Goal: Answer question/provide support: Share knowledge or assist other users

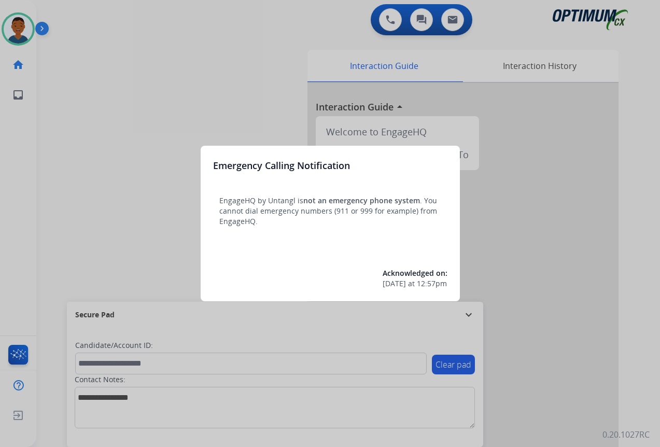
click at [580, 402] on div at bounding box center [330, 223] width 660 height 447
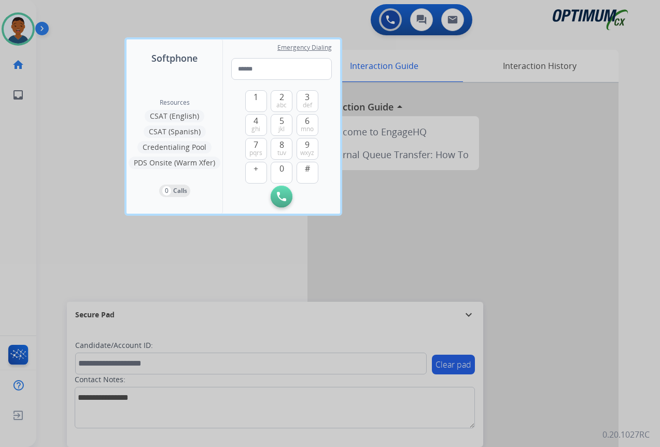
click at [567, 388] on div at bounding box center [330, 223] width 660 height 447
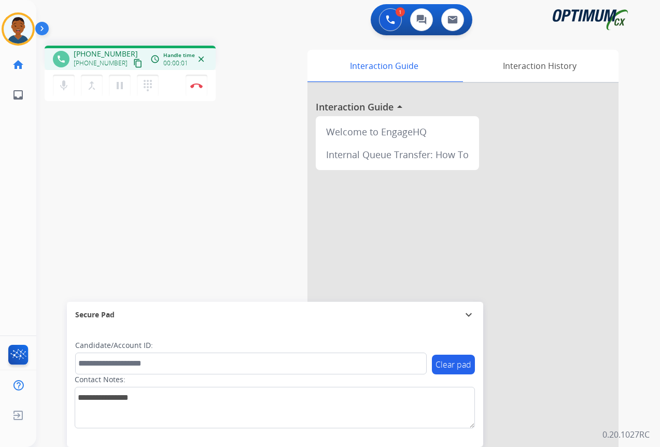
click at [133, 65] on mat-icon "content_copy" at bounding box center [137, 63] width 9 height 9
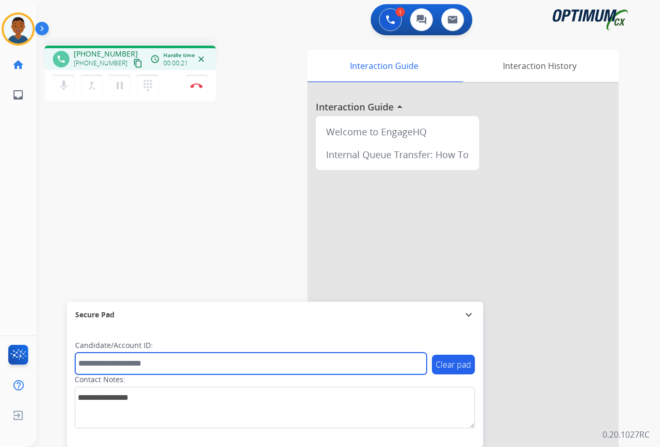
click at [91, 361] on input "text" at bounding box center [251, 364] width 352 height 22
paste input "*******"
type input "*******"
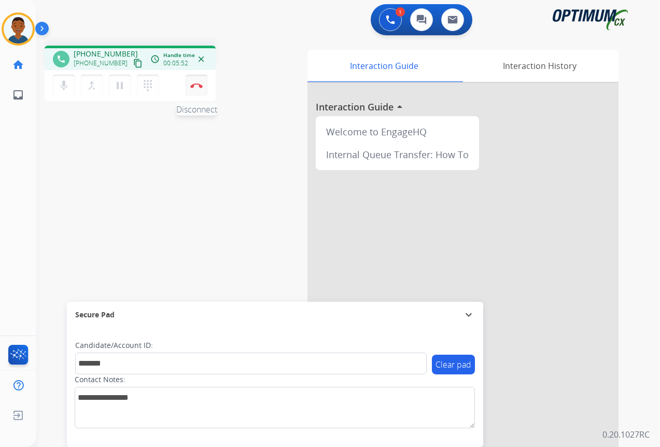
click at [197, 88] on img at bounding box center [196, 85] width 12 height 5
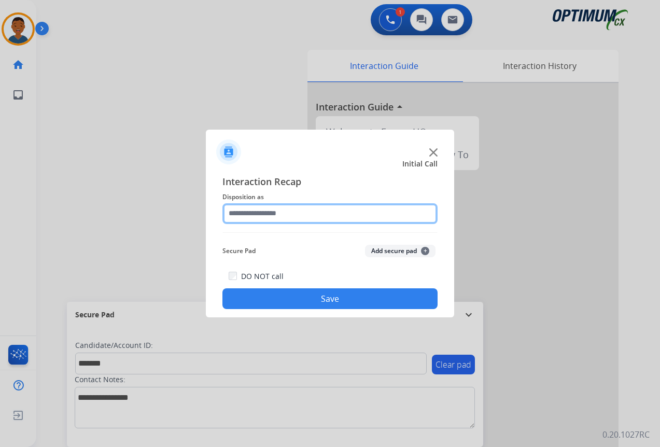
click at [247, 218] on input "text" at bounding box center [330, 213] width 215 height 21
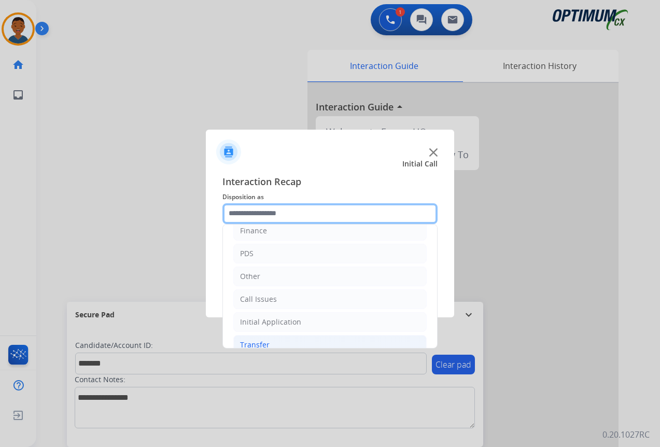
scroll to position [71, 0]
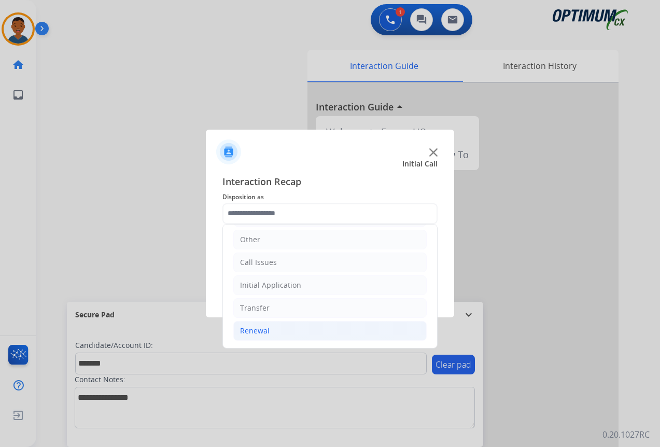
click at [257, 334] on div "Renewal" at bounding box center [255, 331] width 30 height 10
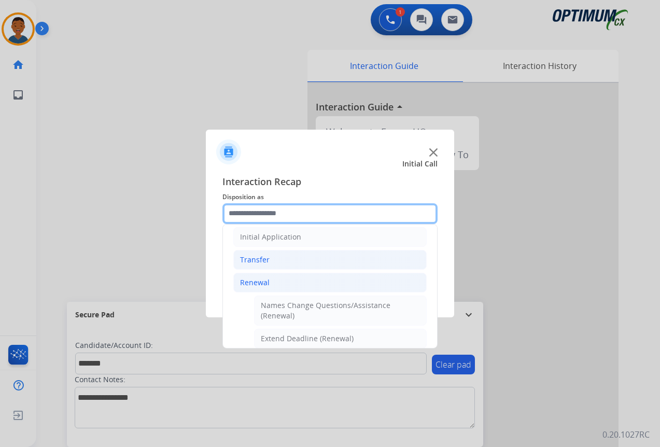
scroll to position [174, 0]
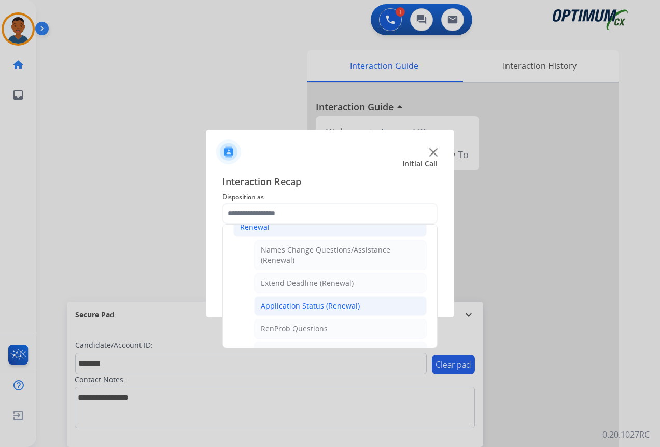
click at [287, 308] on div "Application Status (Renewal)" at bounding box center [310, 306] width 99 height 10
type input "**********"
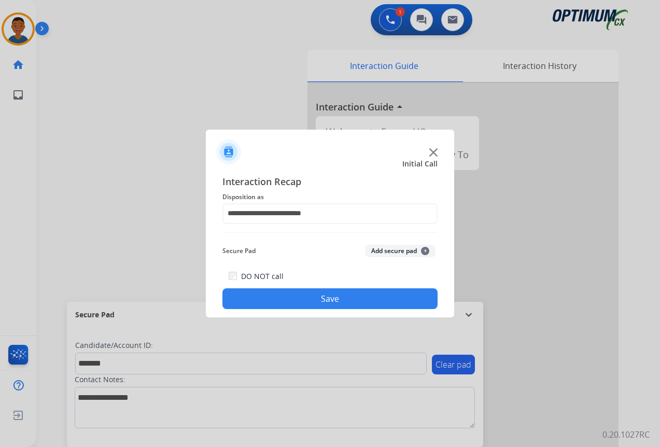
click at [378, 251] on button "Add secure pad +" at bounding box center [400, 251] width 71 height 12
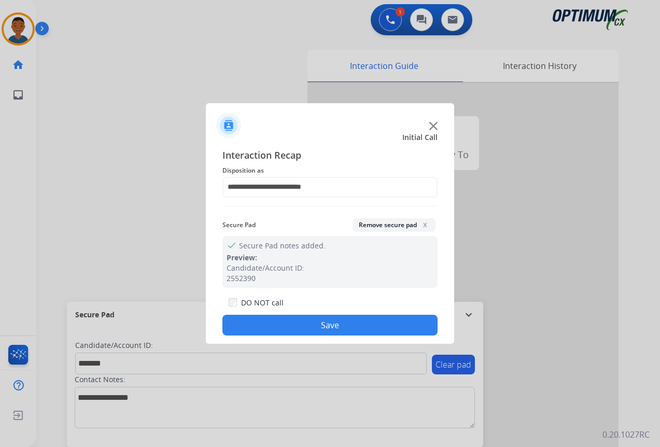
click at [367, 326] on button "Save" at bounding box center [330, 325] width 215 height 21
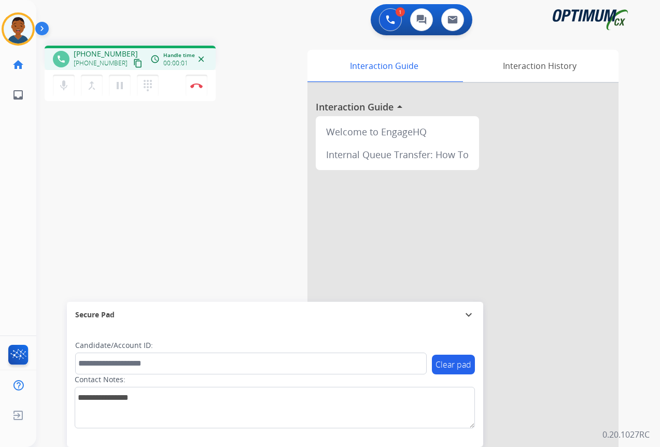
click at [133, 62] on mat-icon "content_copy" at bounding box center [137, 63] width 9 height 9
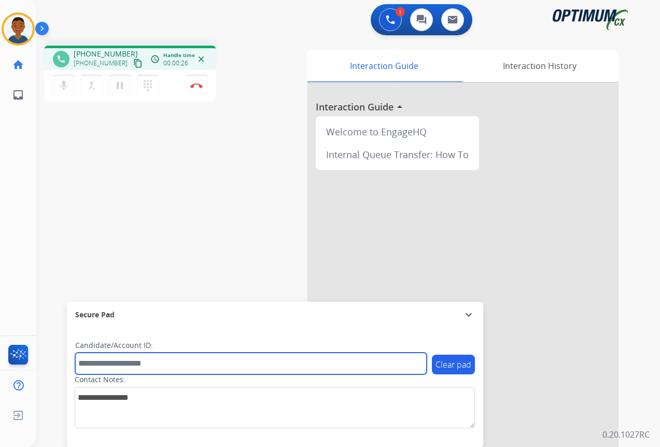
click at [116, 362] on input "text" at bounding box center [251, 364] width 352 height 22
paste input "*******"
type input "*******"
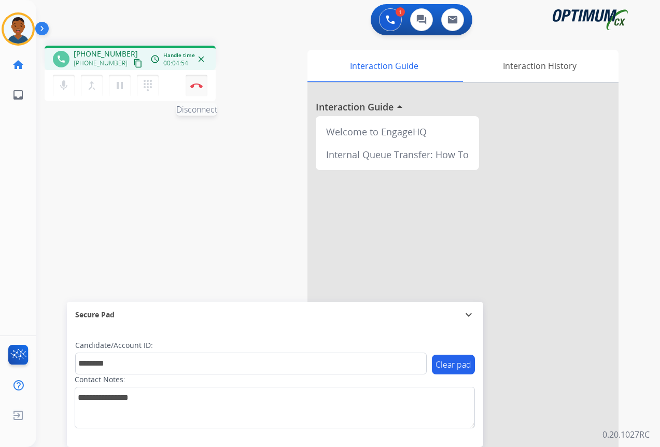
click at [196, 89] on button "Disconnect" at bounding box center [197, 86] width 22 height 22
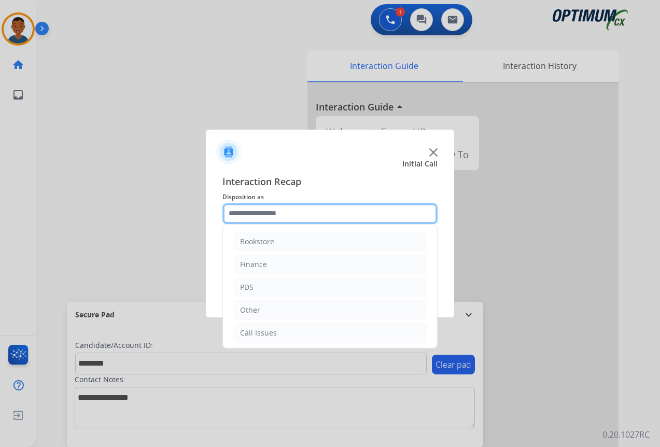
click at [236, 213] on input "text" at bounding box center [330, 213] width 215 height 21
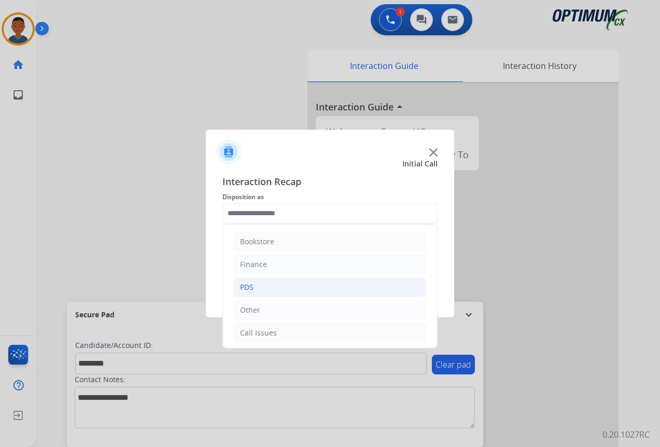
click at [252, 290] on div "PDS" at bounding box center [246, 287] width 13 height 10
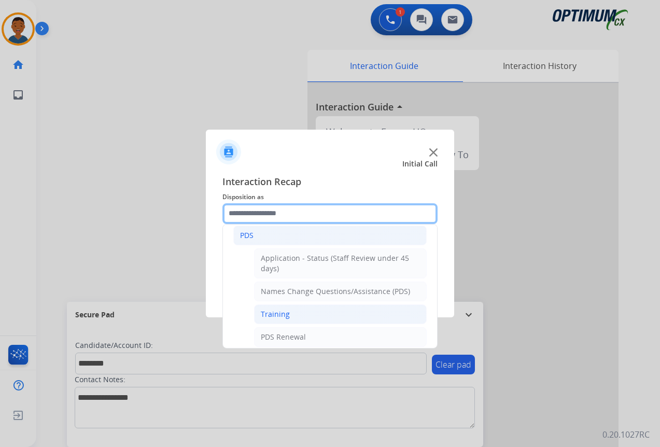
scroll to position [104, 0]
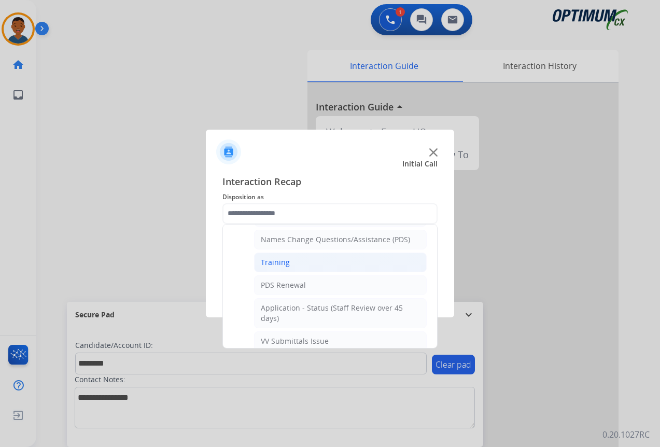
click at [271, 260] on div "Training" at bounding box center [275, 262] width 29 height 10
type input "********"
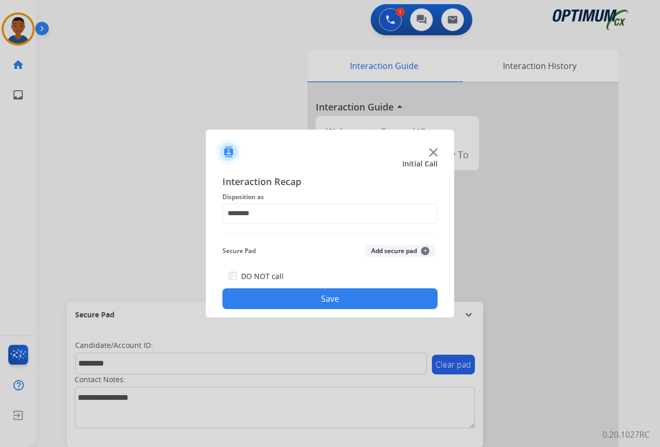
click at [386, 250] on button "Add secure pad +" at bounding box center [400, 251] width 71 height 12
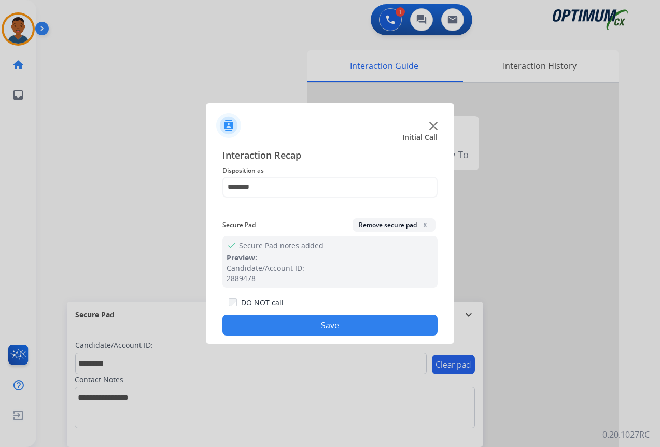
click at [374, 322] on button "Save" at bounding box center [330, 325] width 215 height 21
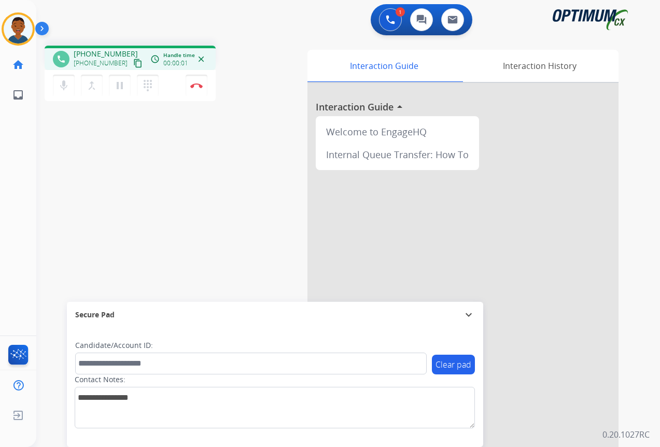
click at [133, 62] on mat-icon "content_copy" at bounding box center [137, 63] width 9 height 9
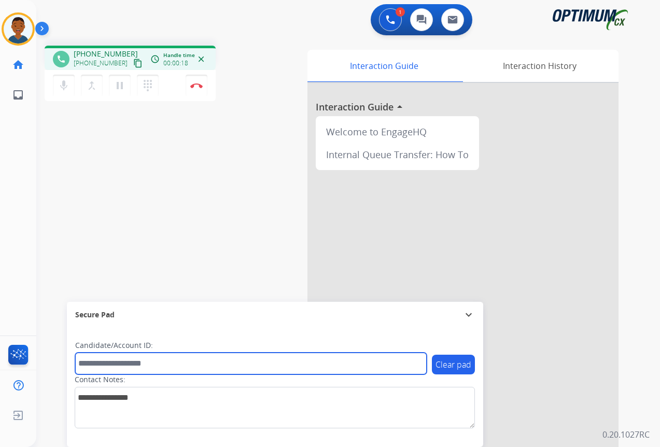
click at [119, 363] on input "text" at bounding box center [251, 364] width 352 height 22
paste input "*********"
type input "*********"
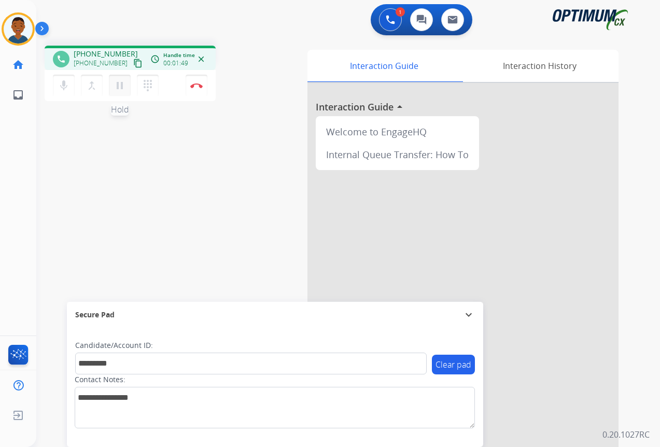
click at [121, 89] on mat-icon "pause" at bounding box center [120, 85] width 12 height 12
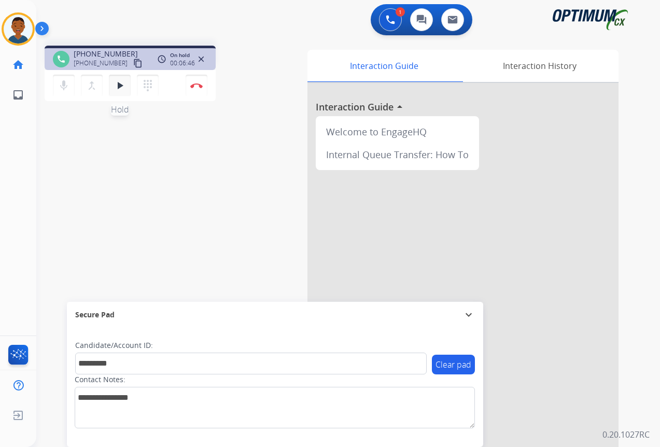
click at [120, 87] on mat-icon "play_arrow" at bounding box center [120, 85] width 12 height 12
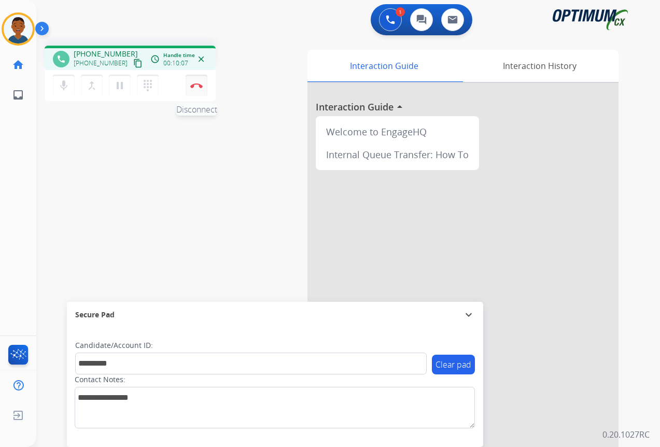
click at [198, 87] on img at bounding box center [196, 85] width 12 height 5
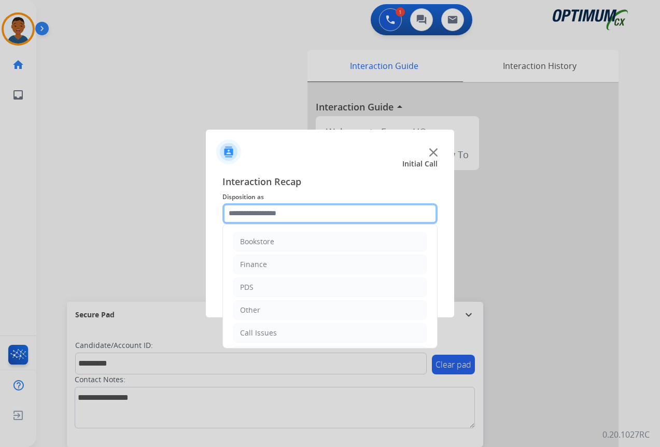
click at [246, 217] on input "text" at bounding box center [330, 213] width 215 height 21
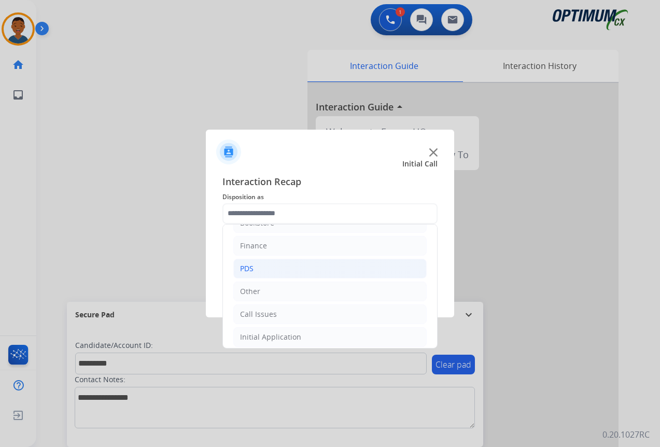
click at [248, 267] on div "PDS" at bounding box center [246, 269] width 13 height 10
click at [245, 265] on div "PDS" at bounding box center [246, 269] width 13 height 10
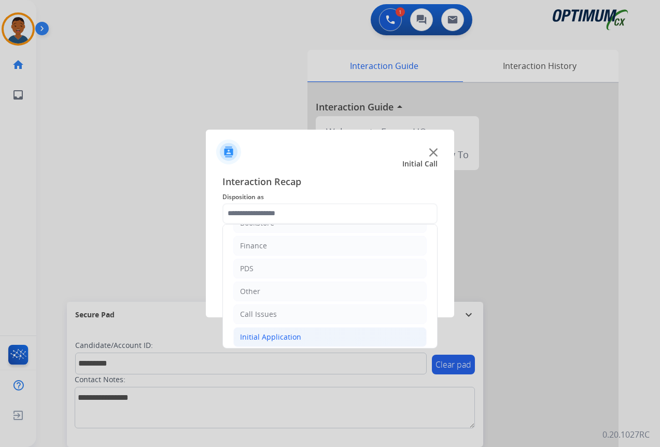
click at [249, 337] on div "Initial Application" at bounding box center [270, 337] width 61 height 10
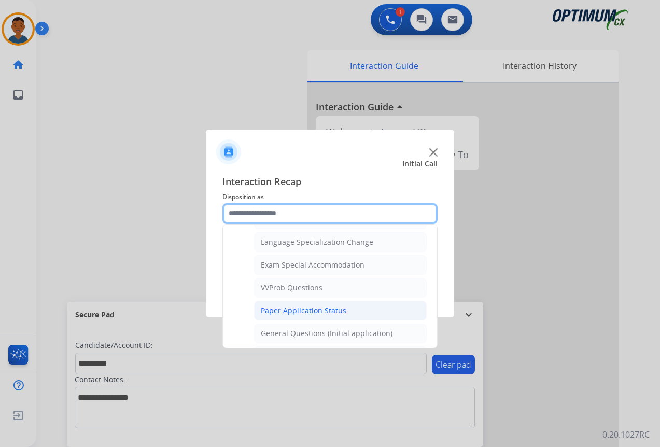
scroll to position [537, 0]
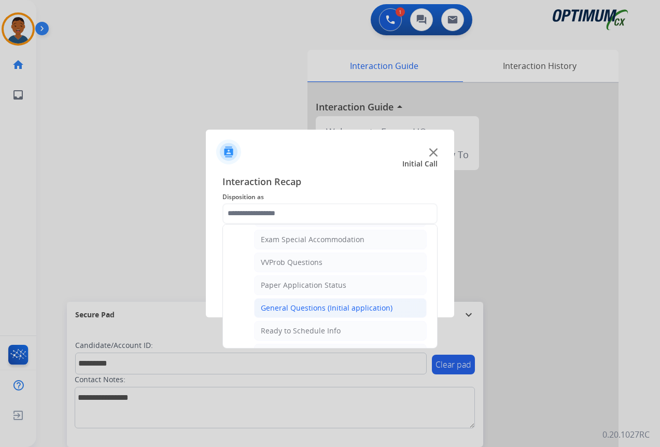
click at [274, 312] on div "General Questions (Initial application)" at bounding box center [327, 308] width 132 height 10
type input "**********"
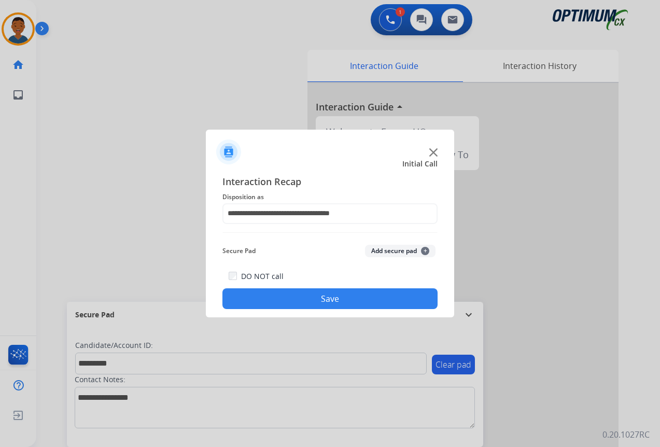
click at [392, 251] on button "Add secure pad +" at bounding box center [400, 251] width 71 height 12
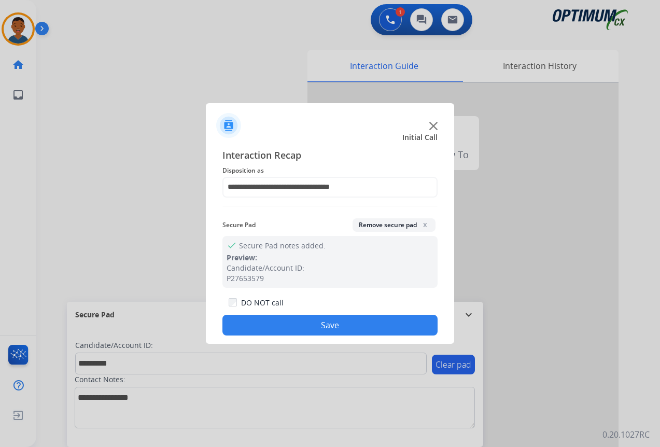
click at [344, 325] on button "Save" at bounding box center [330, 325] width 215 height 21
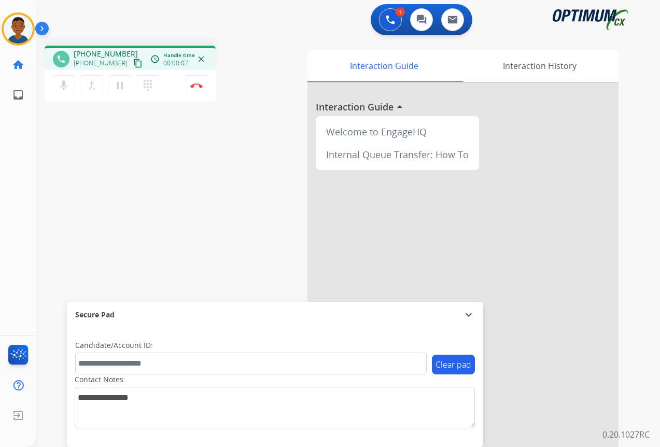
click at [133, 63] on mat-icon "content_copy" at bounding box center [137, 63] width 9 height 9
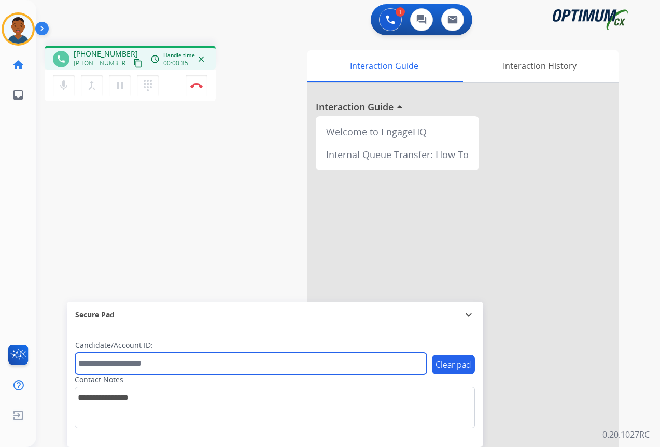
click at [119, 365] on input "text" at bounding box center [251, 364] width 352 height 22
paste input "*******"
type input "*******"
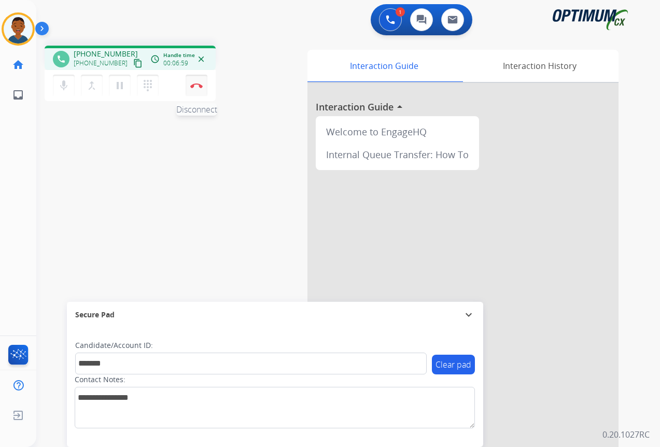
click at [196, 89] on button "Disconnect" at bounding box center [197, 86] width 22 height 22
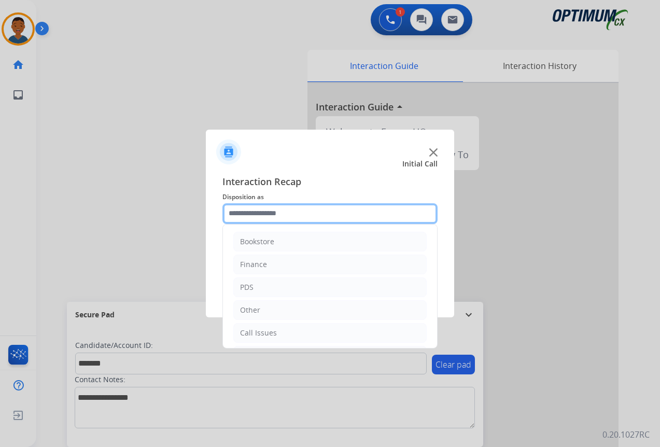
click at [245, 213] on input "text" at bounding box center [330, 213] width 215 height 21
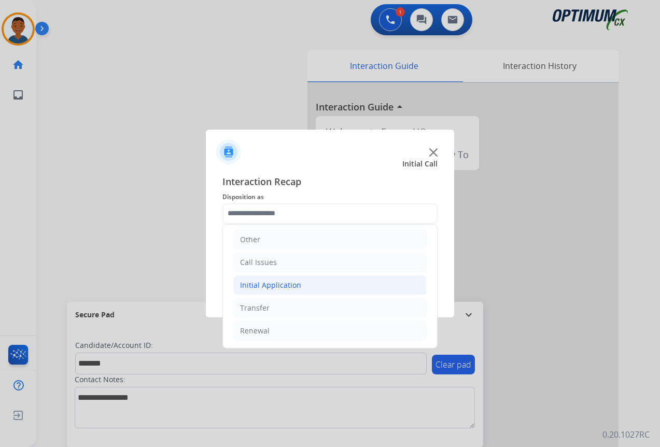
click at [256, 284] on div "Initial Application" at bounding box center [270, 285] width 61 height 10
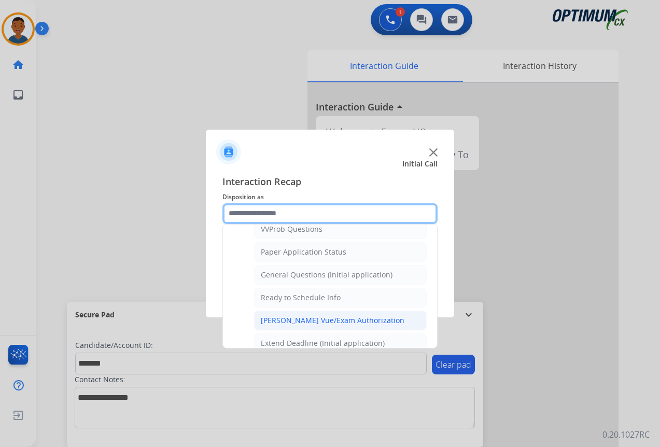
scroll to position [589, 0]
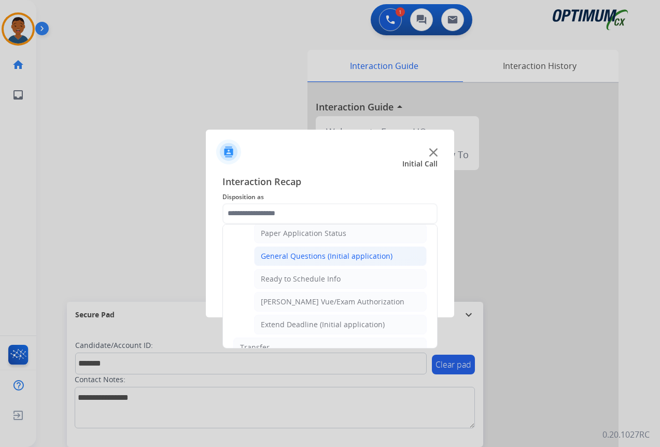
click at [292, 257] on div "General Questions (Initial application)" at bounding box center [327, 256] width 132 height 10
type input "**********"
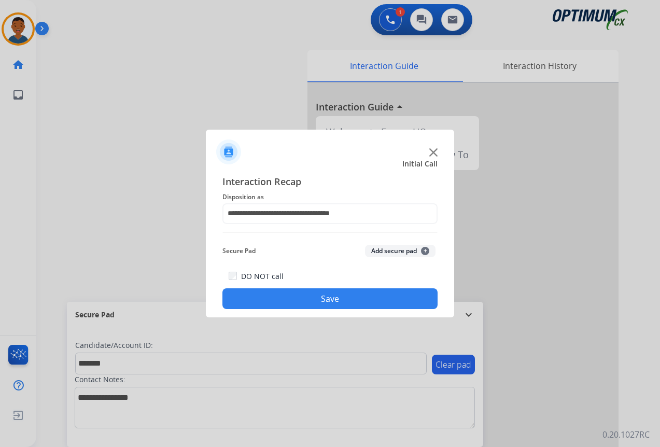
click at [393, 252] on button "Add secure pad +" at bounding box center [400, 251] width 71 height 12
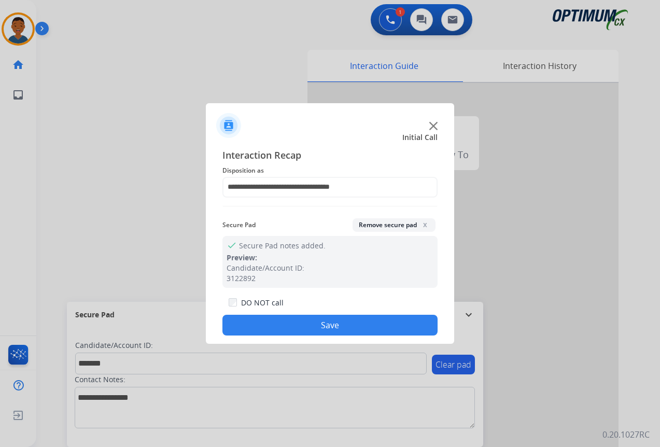
click at [363, 321] on button "Save" at bounding box center [330, 325] width 215 height 21
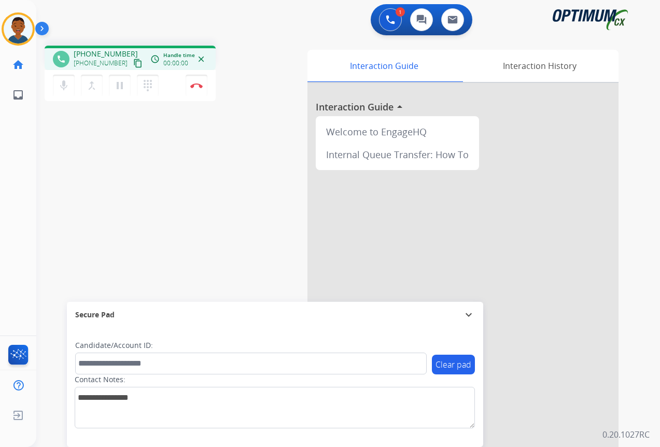
click at [133, 65] on mat-icon "content_copy" at bounding box center [137, 63] width 9 height 9
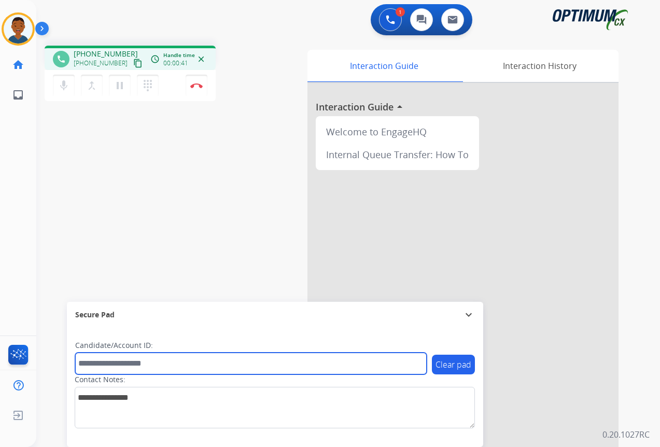
click at [104, 365] on input "text" at bounding box center [251, 364] width 352 height 22
paste input "*******"
type input "*******"
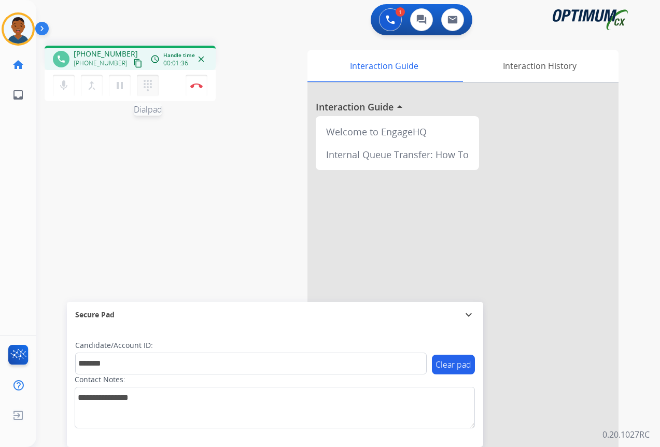
click at [149, 86] on mat-icon "dialpad" at bounding box center [148, 85] width 12 height 12
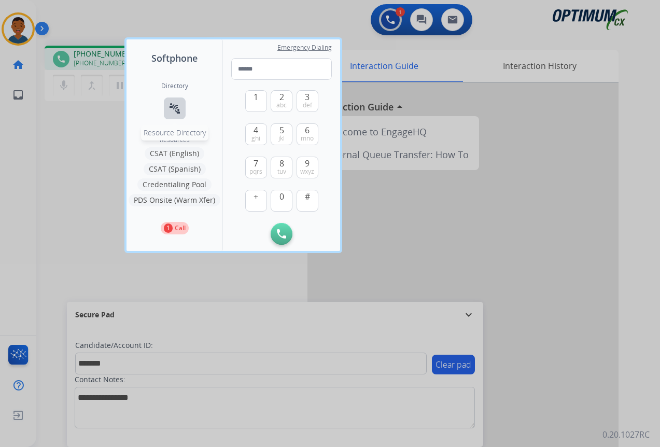
click at [174, 114] on mat-icon "connect_without_contact" at bounding box center [175, 108] width 12 height 12
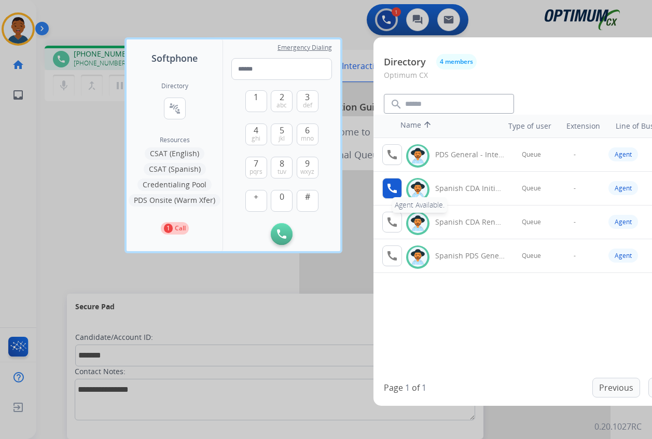
click at [392, 186] on mat-icon "call" at bounding box center [392, 188] width 12 height 12
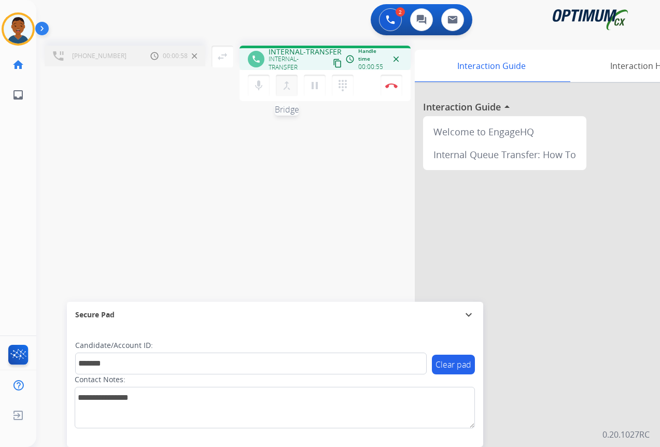
click at [285, 89] on mat-icon "merge_type" at bounding box center [287, 85] width 12 height 12
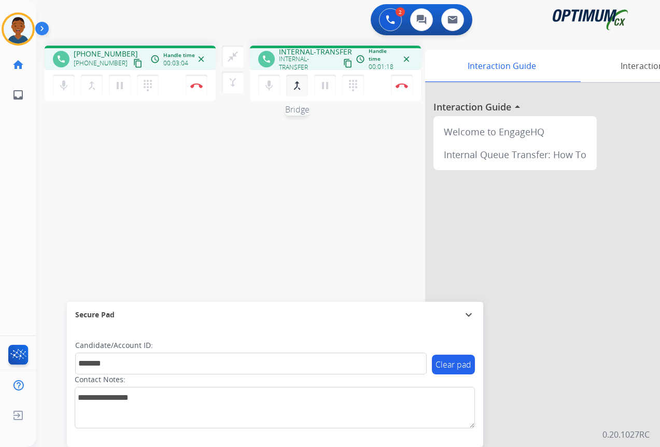
click at [298, 85] on mat-icon "merge_type" at bounding box center [297, 85] width 12 height 12
click at [293, 85] on mat-icon "merge_type" at bounding box center [297, 85] width 12 height 12
click at [232, 54] on mat-icon "close_fullscreen" at bounding box center [233, 56] width 12 height 12
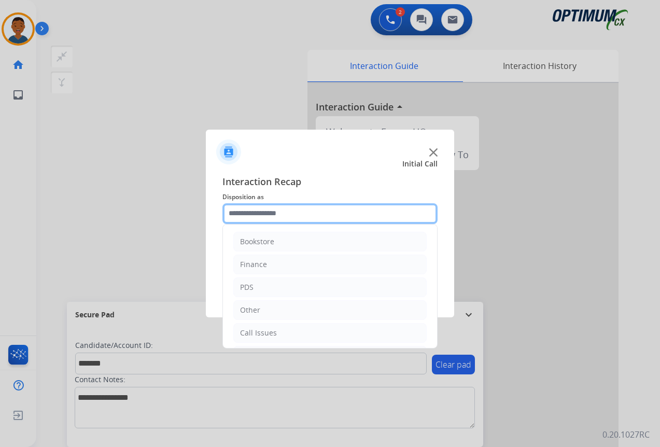
click at [271, 213] on input "text" at bounding box center [330, 213] width 215 height 21
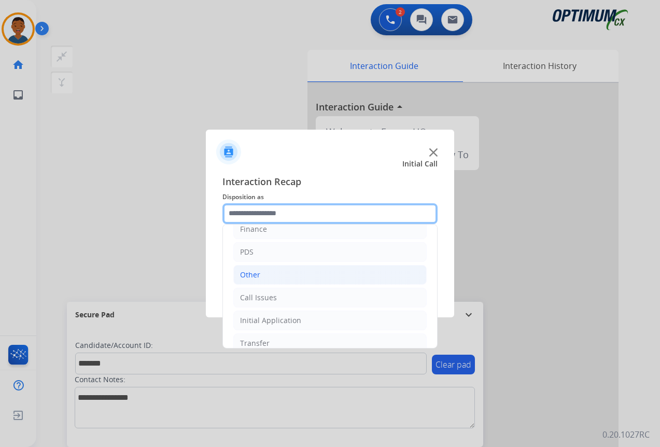
scroll to position [71, 0]
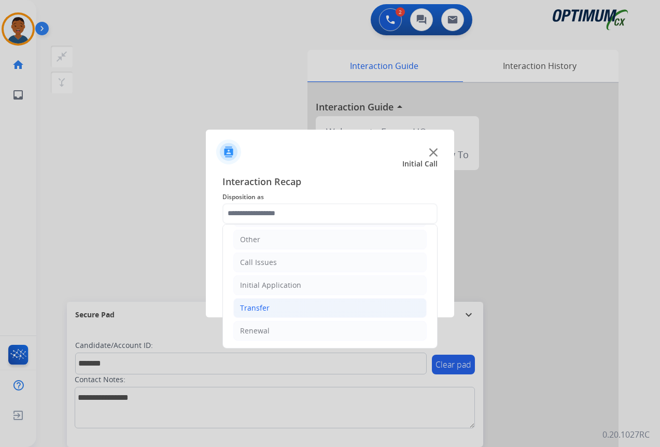
click at [245, 306] on div "Transfer" at bounding box center [255, 308] width 30 height 10
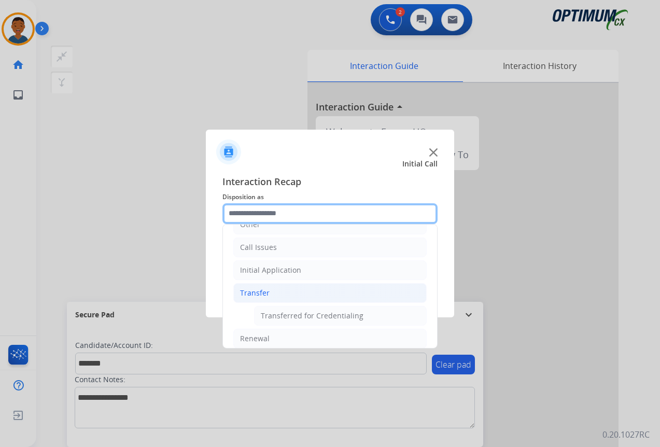
scroll to position [93, 0]
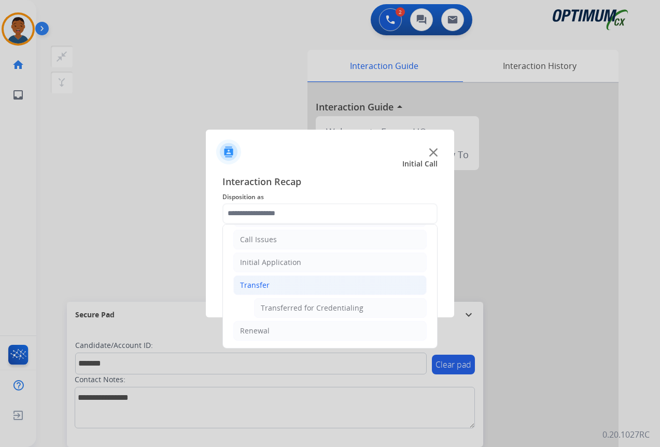
click at [255, 286] on div "Transfer" at bounding box center [255, 285] width 30 height 10
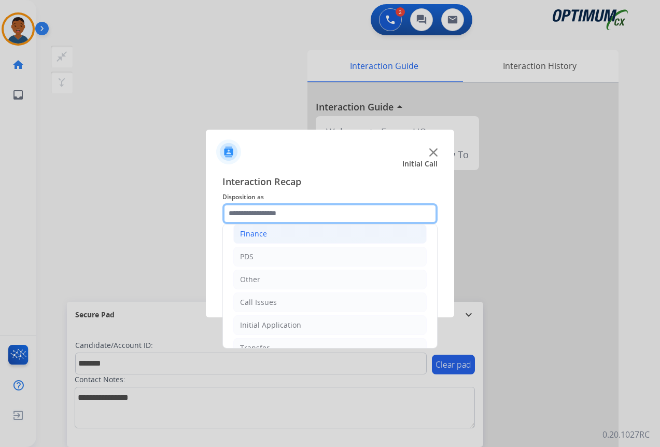
scroll to position [19, 0]
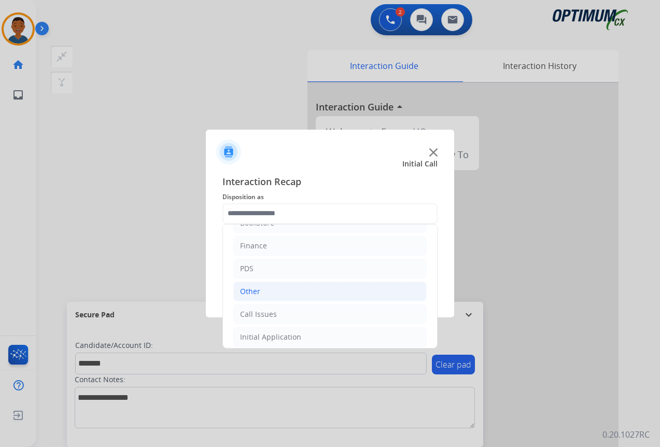
click at [243, 290] on div "Other" at bounding box center [250, 291] width 20 height 10
click at [250, 294] on div "Other" at bounding box center [250, 291] width 20 height 10
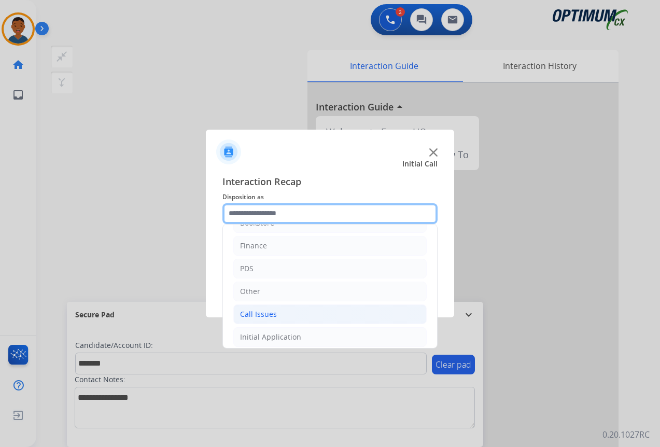
scroll to position [71, 0]
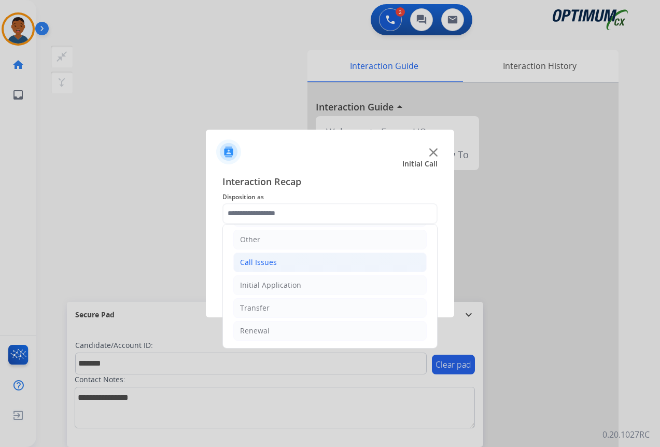
click at [253, 264] on div "Call Issues" at bounding box center [258, 262] width 37 height 10
click at [309, 309] on div "Wrong Number/Wrong Department" at bounding box center [322, 308] width 123 height 10
type input "**********"
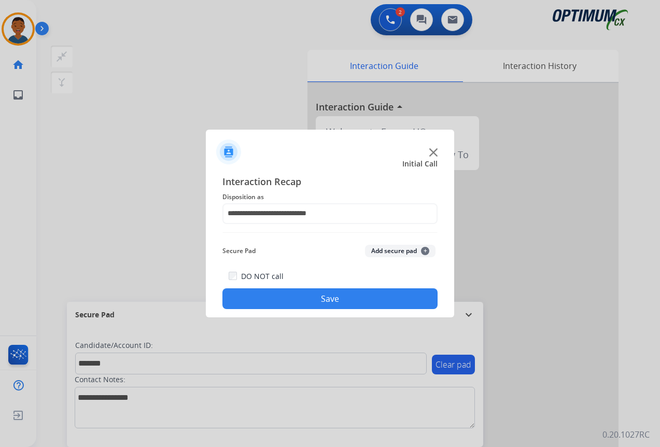
click at [378, 252] on button "Add secure pad +" at bounding box center [400, 251] width 71 height 12
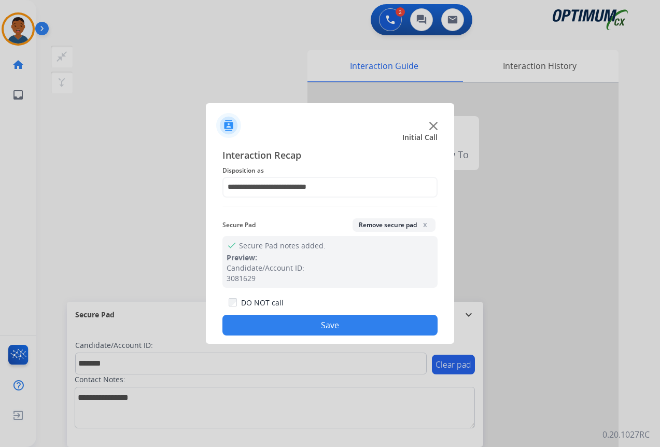
click at [346, 324] on button "Save" at bounding box center [330, 325] width 215 height 21
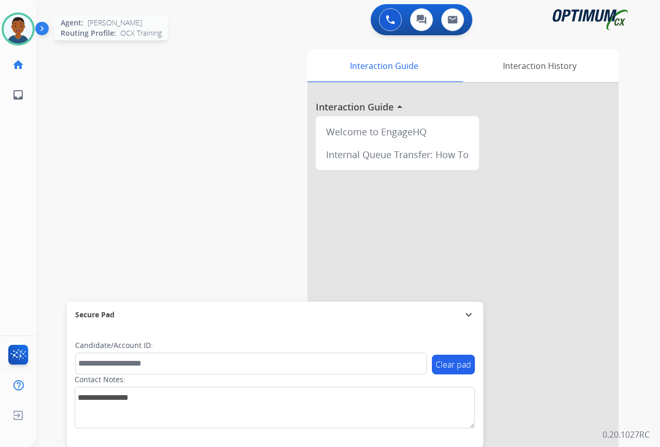
click at [16, 35] on img at bounding box center [18, 29] width 29 height 29
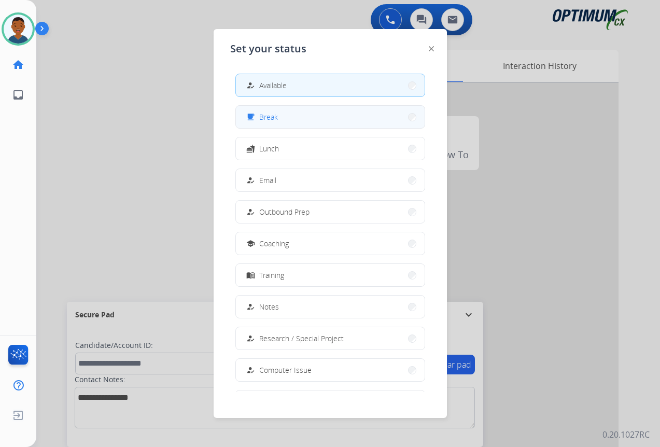
click at [275, 114] on span "Break" at bounding box center [268, 117] width 19 height 11
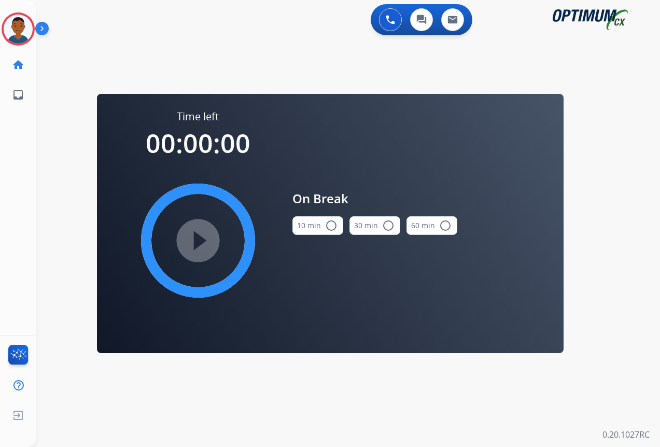
click at [333, 227] on mat-icon "radio_button_unchecked" at bounding box center [331, 225] width 12 height 12
click at [201, 242] on mat-icon "play_circle_filled" at bounding box center [198, 240] width 12 height 12
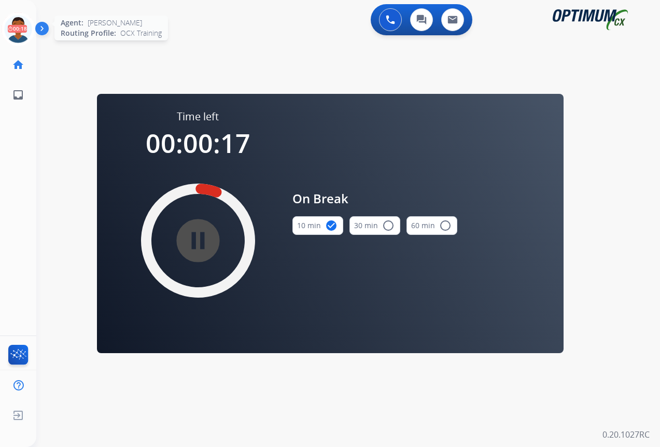
click at [20, 30] on icon at bounding box center [19, 29] width 34 height 34
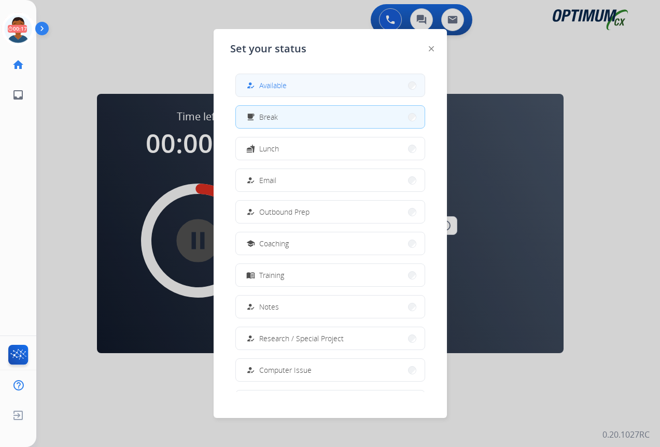
click at [255, 84] on mat-icon "how_to_reg" at bounding box center [250, 85] width 9 height 9
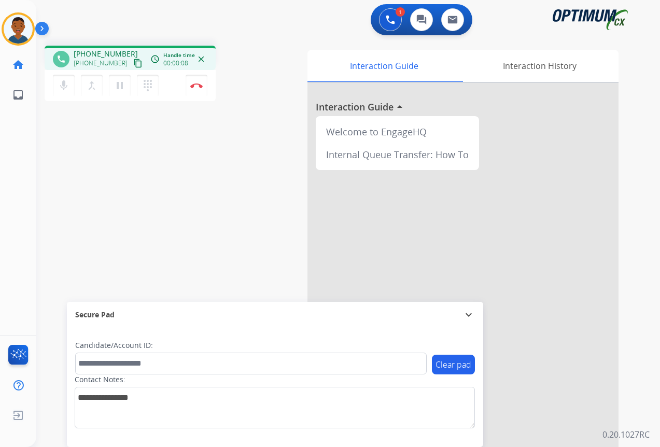
click at [133, 64] on mat-icon "content_copy" at bounding box center [137, 63] width 9 height 9
click at [119, 88] on mat-icon "pause" at bounding box center [120, 85] width 12 height 12
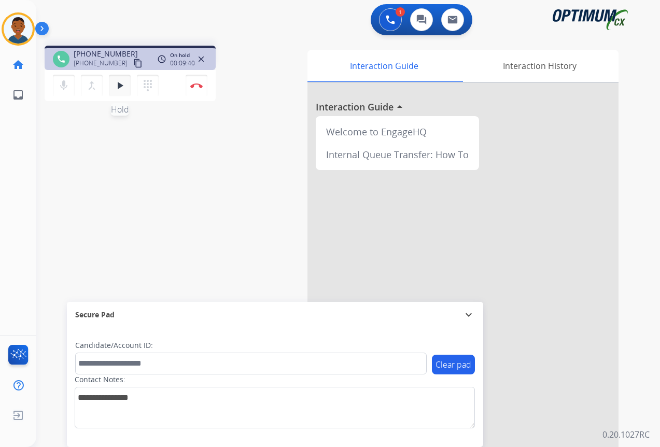
click at [120, 87] on mat-icon "play_arrow" at bounding box center [120, 85] width 12 height 12
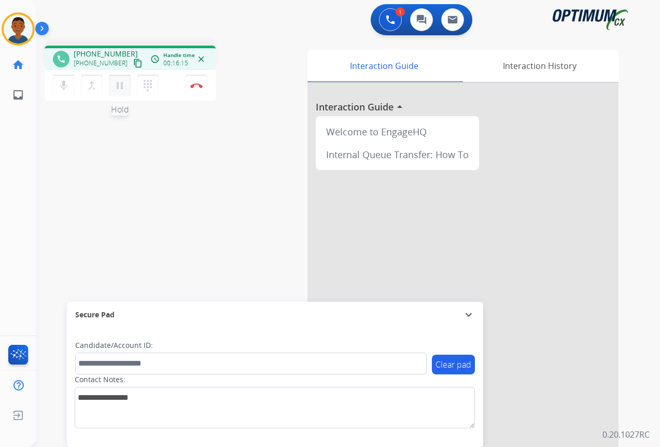
click at [120, 87] on mat-icon "pause" at bounding box center [120, 85] width 12 height 12
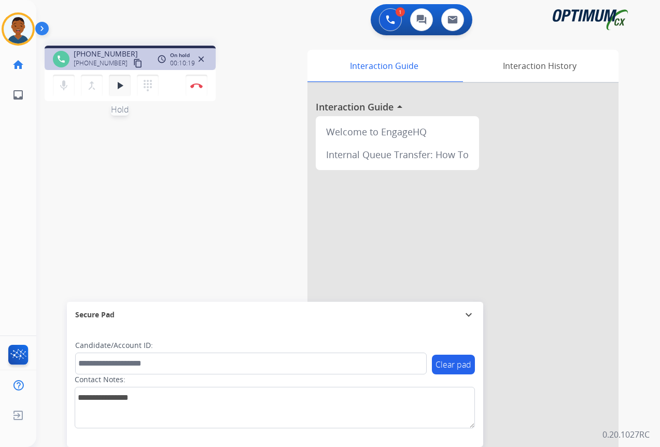
click at [121, 87] on mat-icon "play_arrow" at bounding box center [120, 85] width 12 height 12
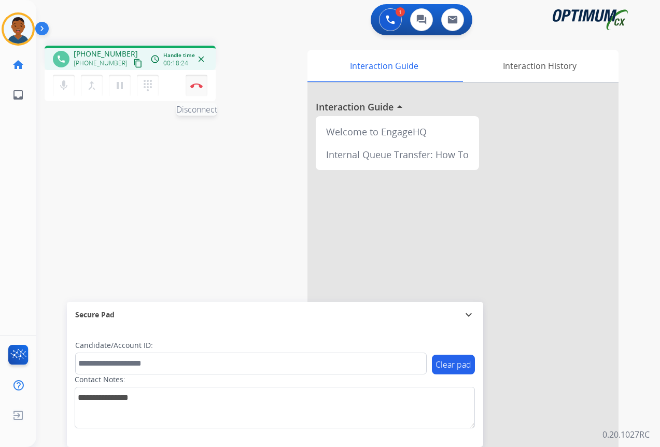
click at [195, 90] on button "Disconnect" at bounding box center [197, 86] width 22 height 22
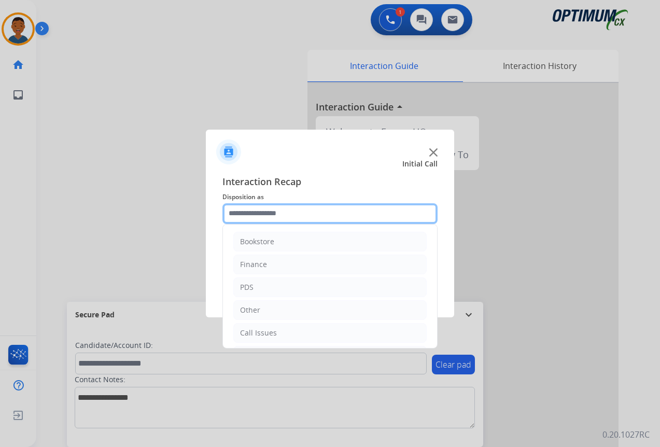
click at [255, 208] on input "text" at bounding box center [330, 213] width 215 height 21
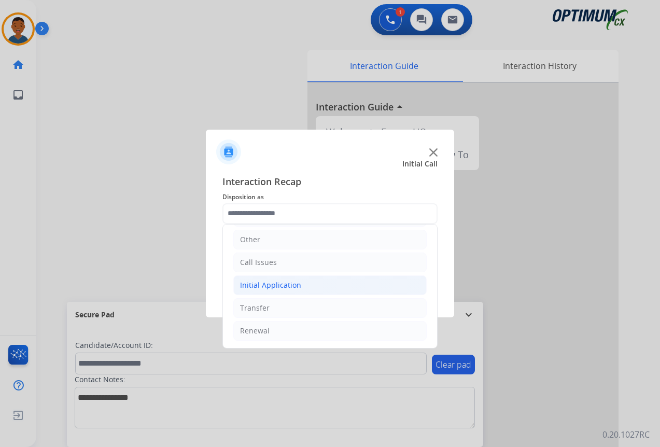
click at [253, 286] on div "Initial Application" at bounding box center [270, 285] width 61 height 10
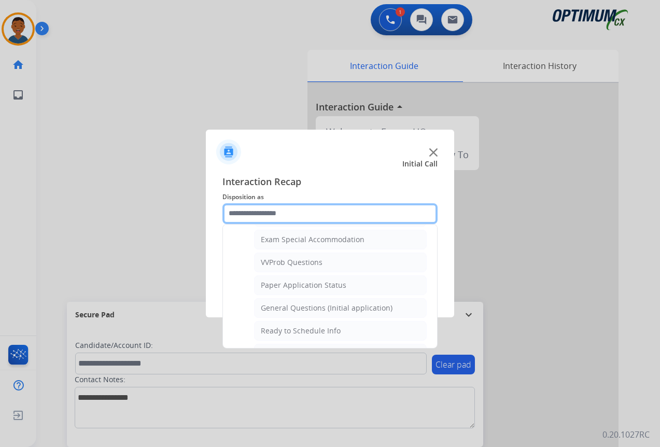
scroll to position [589, 0]
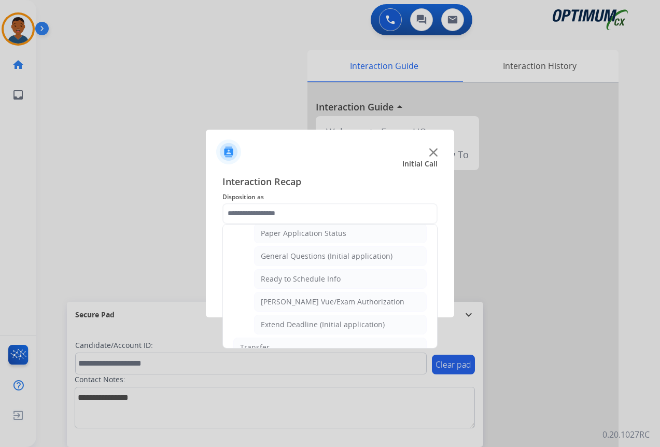
click at [277, 256] on div "General Questions (Initial application)" at bounding box center [327, 256] width 132 height 10
type input "**********"
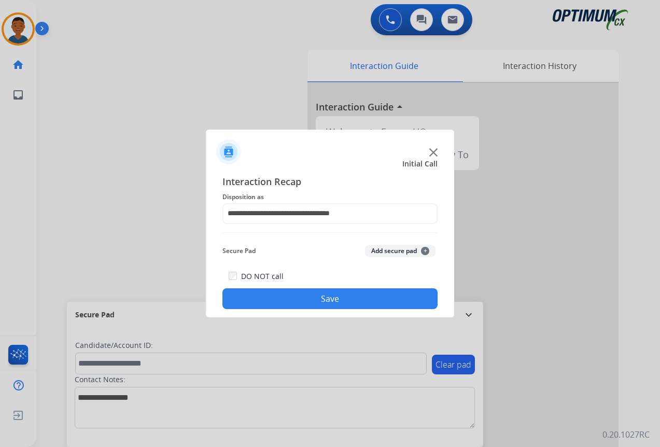
click at [318, 301] on button "Save" at bounding box center [330, 298] width 215 height 21
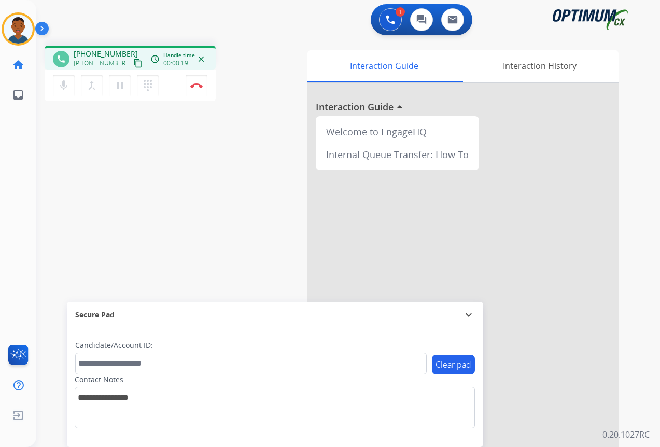
click at [133, 62] on mat-icon "content_copy" at bounding box center [137, 63] width 9 height 9
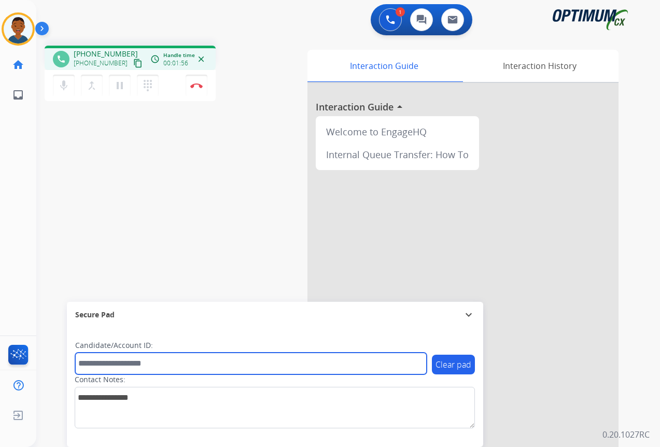
click at [106, 366] on input "text" at bounding box center [251, 364] width 352 height 22
paste input "*******"
type input "*******"
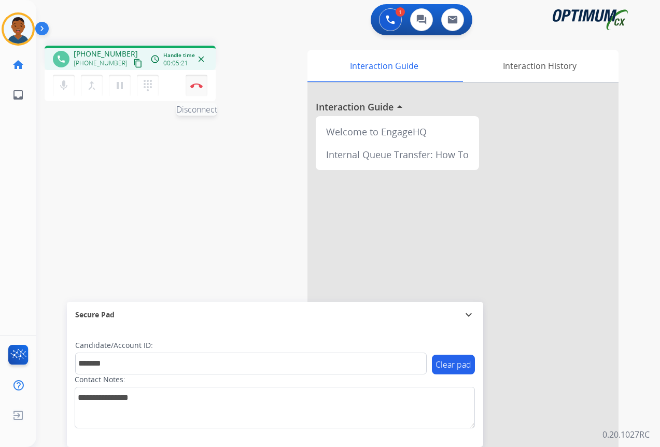
click at [197, 90] on button "Disconnect" at bounding box center [197, 86] width 22 height 22
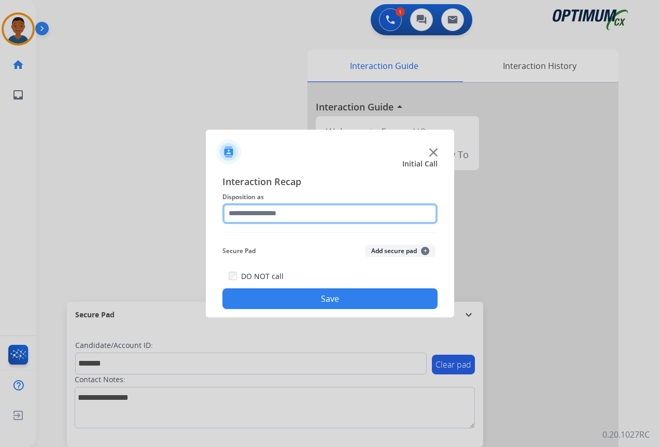
click at [234, 212] on input "text" at bounding box center [330, 213] width 215 height 21
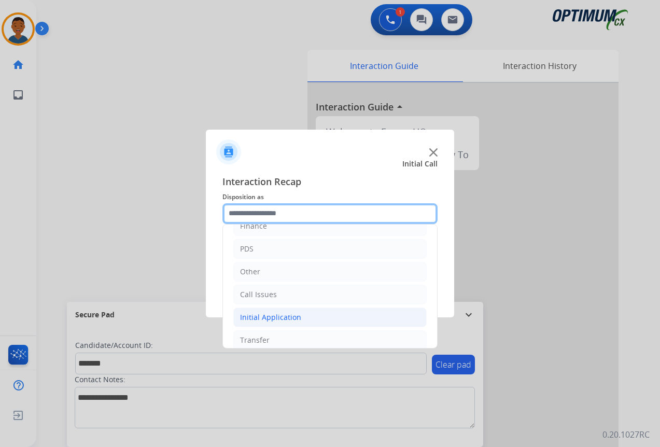
scroll to position [71, 0]
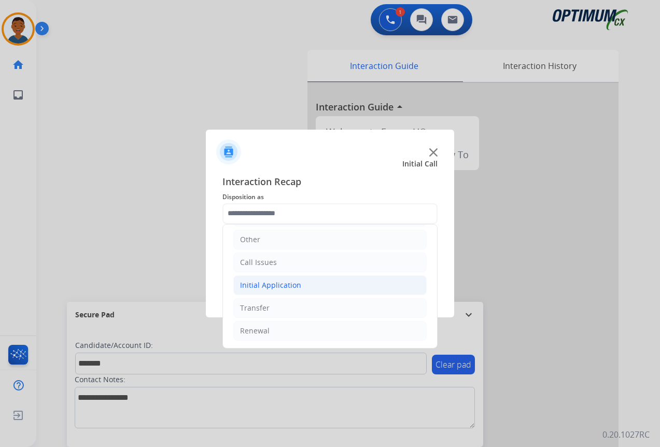
click at [242, 285] on div "Initial Application" at bounding box center [270, 285] width 61 height 10
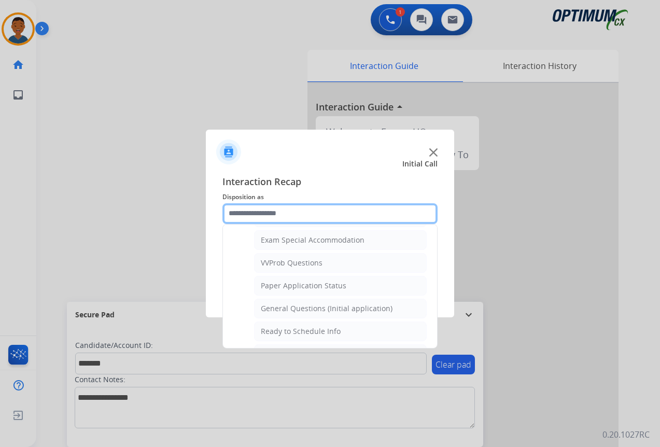
scroll to position [537, 0]
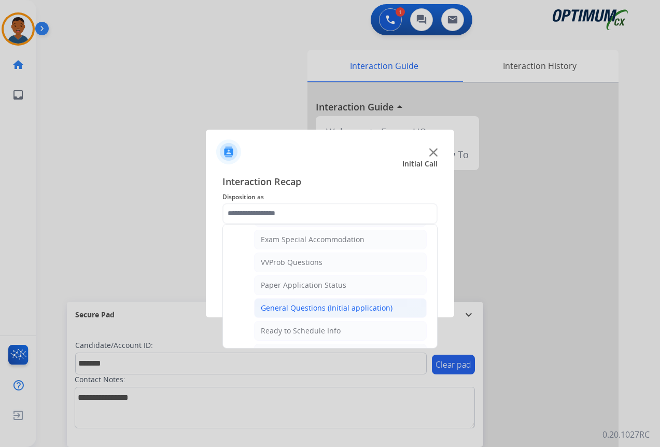
click at [296, 306] on div "General Questions (Initial application)" at bounding box center [327, 308] width 132 height 10
type input "**********"
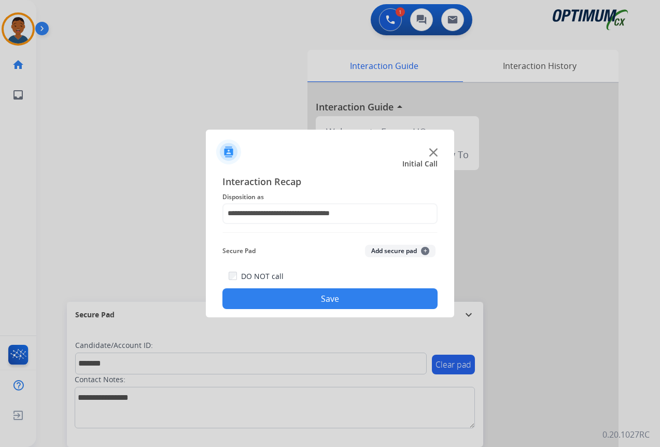
click at [379, 252] on button "Add secure pad +" at bounding box center [400, 251] width 71 height 12
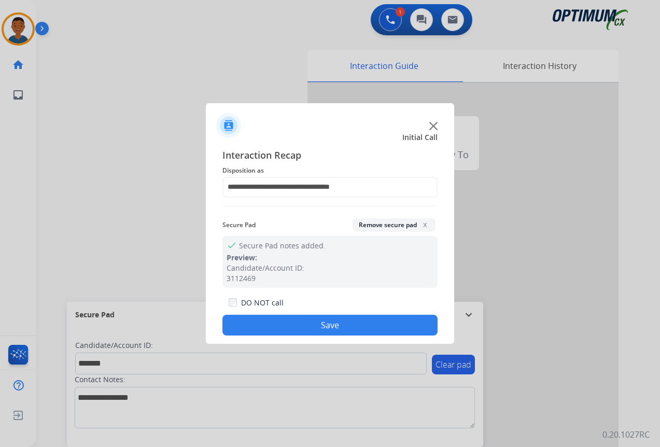
click at [381, 325] on button "Save" at bounding box center [330, 325] width 215 height 21
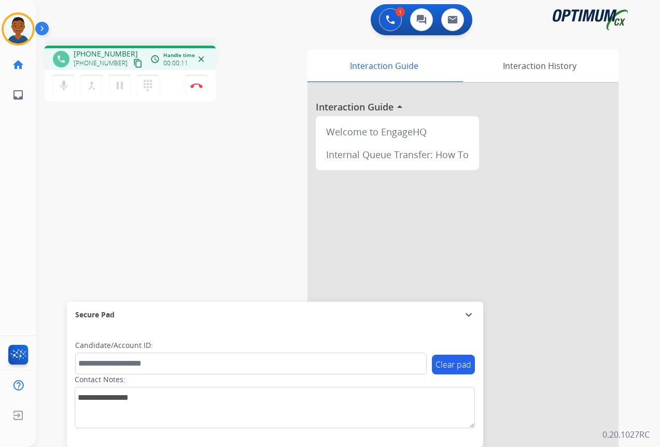
click at [133, 64] on mat-icon "content_copy" at bounding box center [137, 63] width 9 height 9
click at [197, 89] on button "Disconnect" at bounding box center [197, 86] width 22 height 22
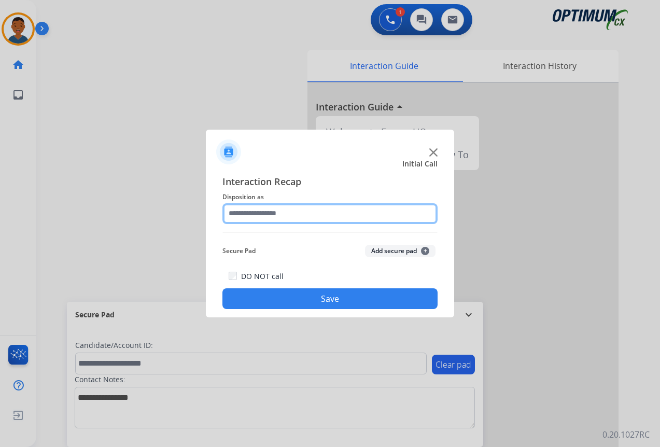
click at [241, 214] on input "text" at bounding box center [330, 213] width 215 height 21
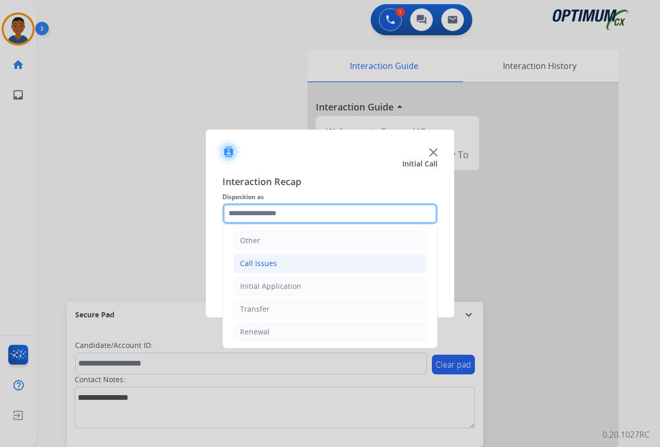
scroll to position [71, 0]
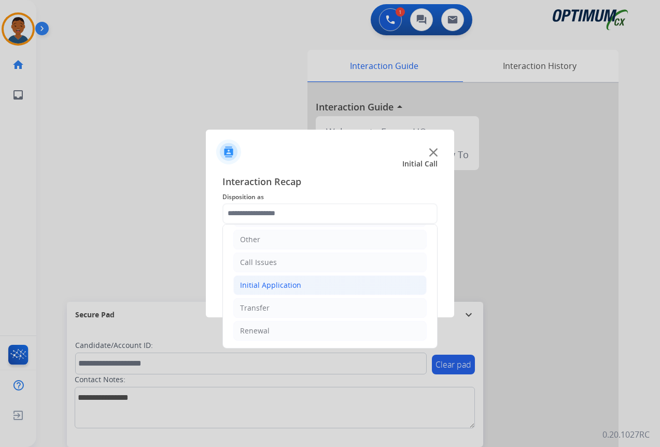
click at [257, 284] on div "Initial Application" at bounding box center [270, 285] width 61 height 10
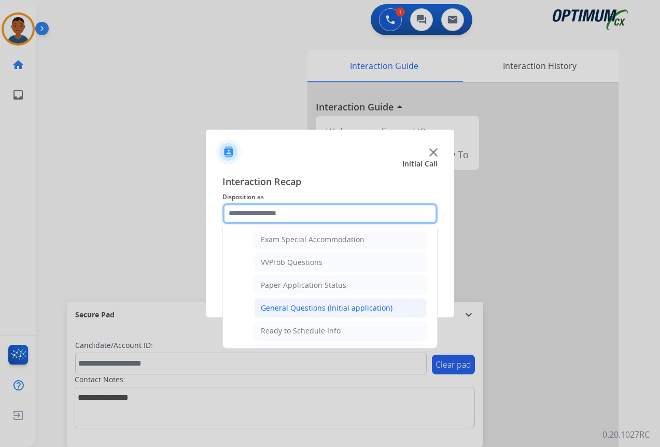
scroll to position [589, 0]
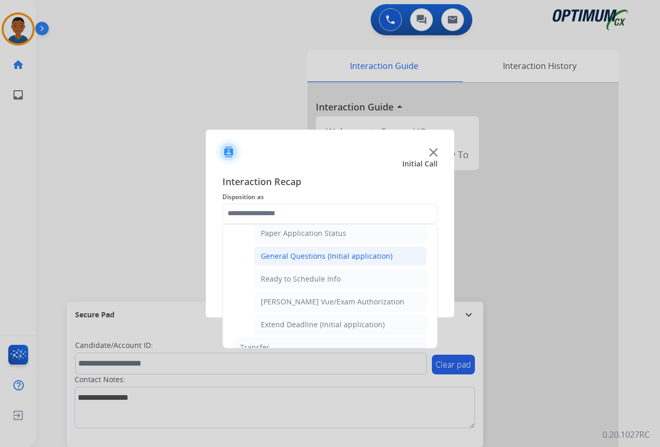
click at [274, 255] on div "General Questions (Initial application)" at bounding box center [327, 256] width 132 height 10
type input "**********"
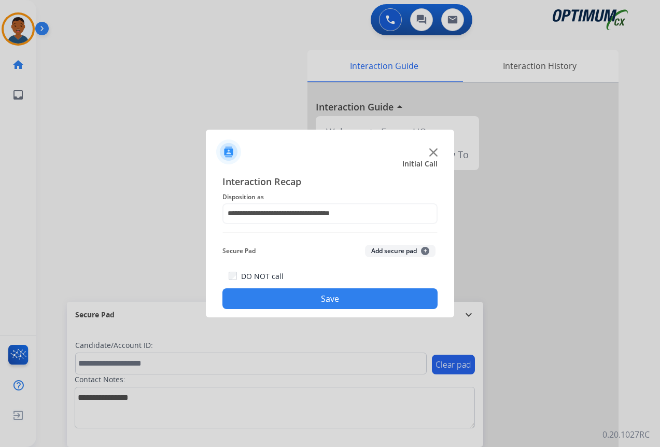
click at [317, 296] on button "Save" at bounding box center [330, 298] width 215 height 21
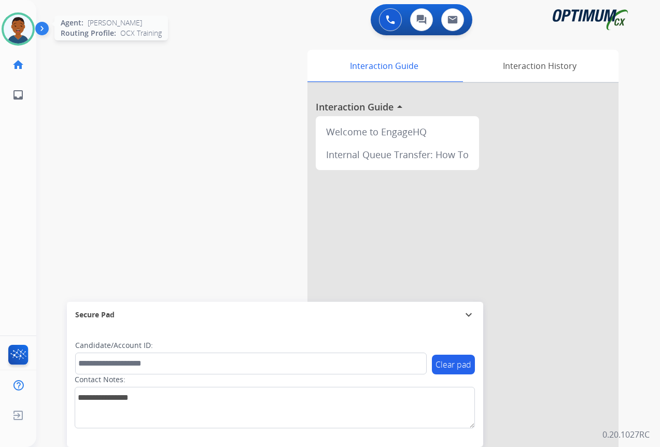
click at [12, 30] on img at bounding box center [18, 29] width 29 height 29
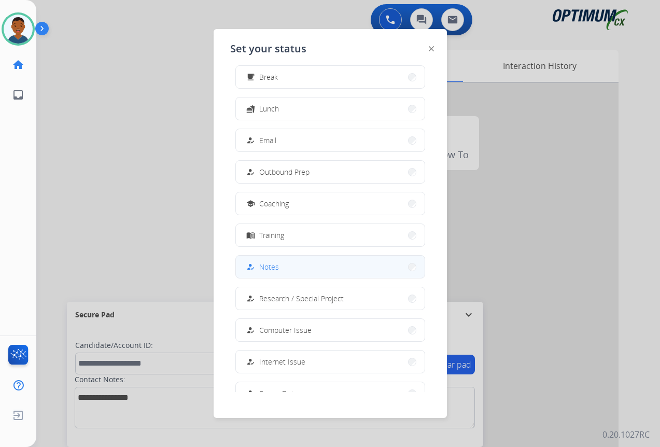
scroll to position [98, 0]
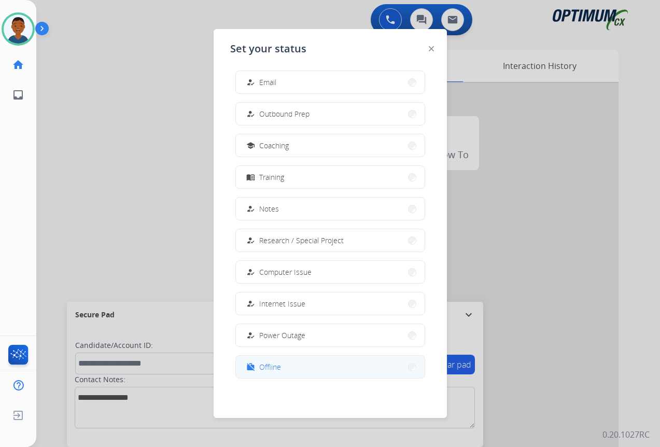
click at [283, 366] on button "work_off Offline" at bounding box center [330, 367] width 189 height 22
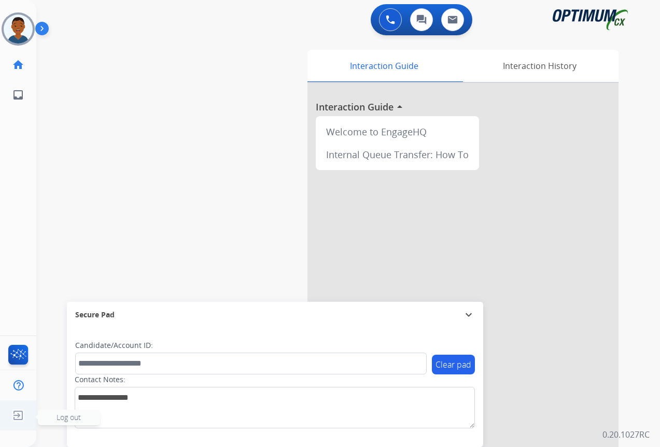
click at [52, 418] on span "Log out" at bounding box center [69, 418] width 62 height 16
